Goal: Complete application form

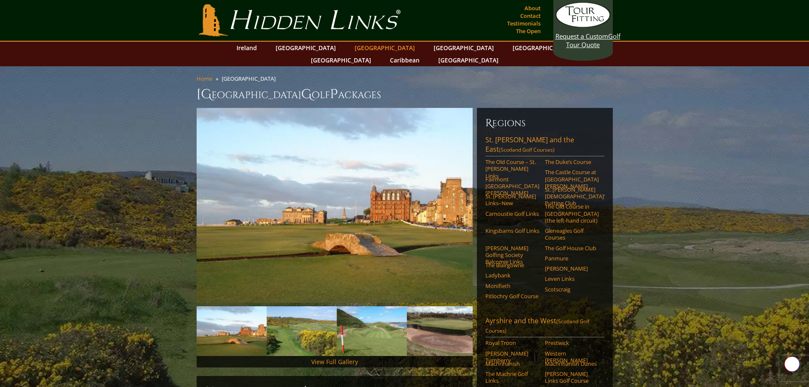
click at [350, 46] on link "[GEOGRAPHIC_DATA]" at bounding box center [384, 48] width 69 height 12
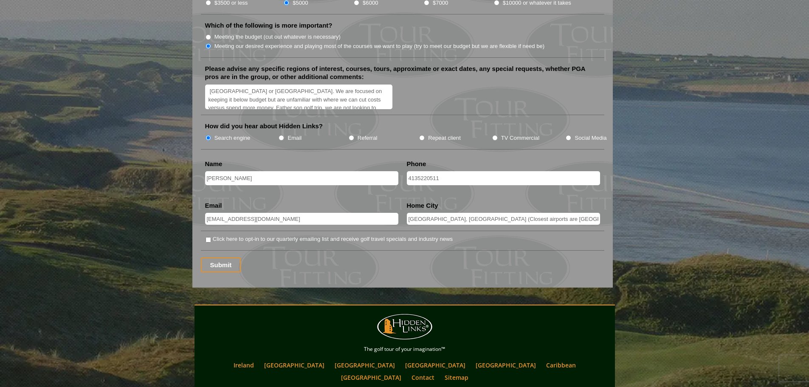
scroll to position [1061, 0]
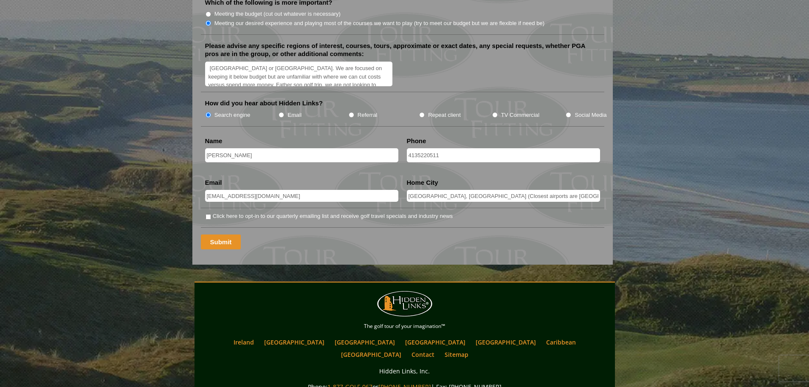
click at [224, 234] on input "Submit" at bounding box center [221, 241] width 40 height 15
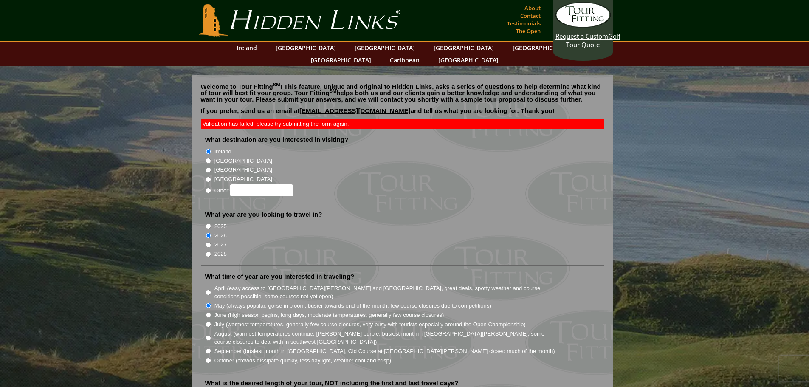
scroll to position [1061, 0]
